Goal: Task Accomplishment & Management: Use online tool/utility

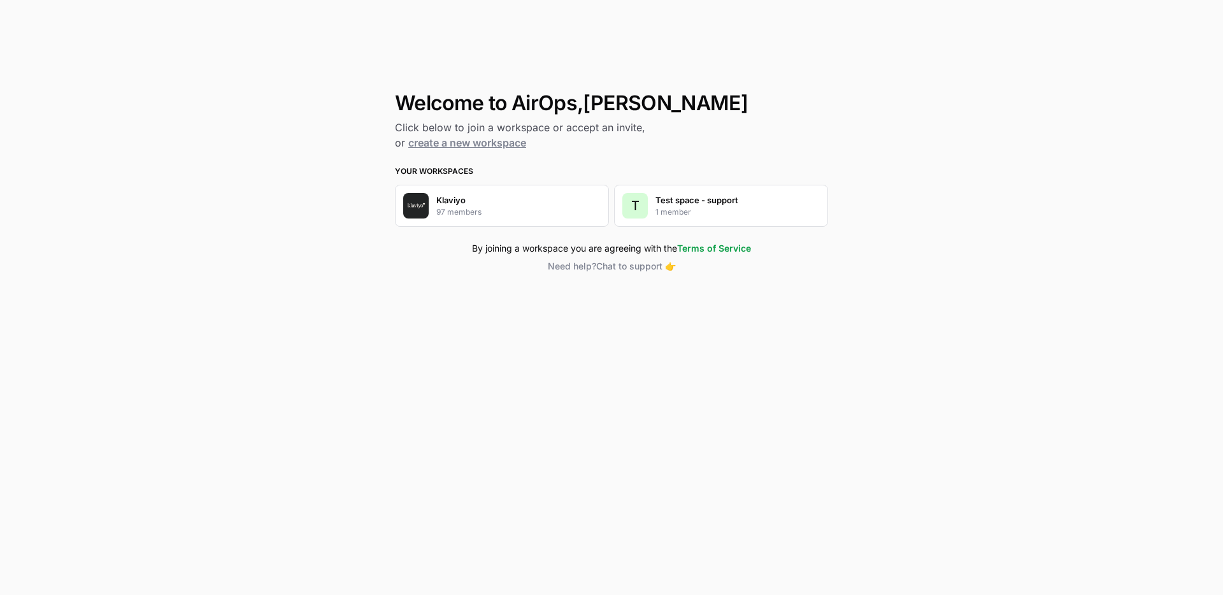
click at [685, 212] on p "1 member" at bounding box center [673, 211] width 36 height 11
click at [518, 192] on div "Klaviyo 97 members" at bounding box center [502, 206] width 214 height 42
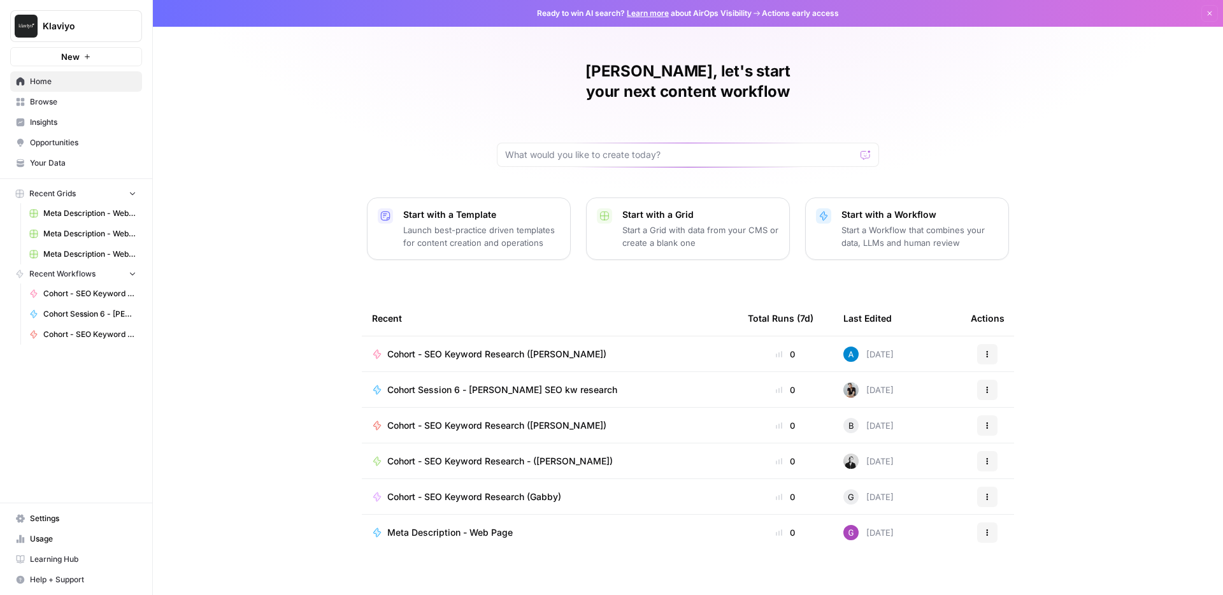
click at [552, 348] on span "Cohort - SEO Keyword Research (Andrea)" at bounding box center [496, 354] width 219 height 13
